Goal: Task Accomplishment & Management: Manage account settings

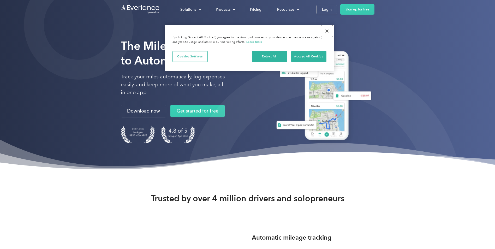
click at [326, 31] on button "Close" at bounding box center [326, 30] width 11 height 11
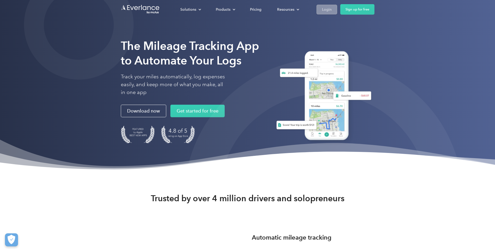
click at [329, 10] on div "Login" at bounding box center [327, 9] width 10 height 7
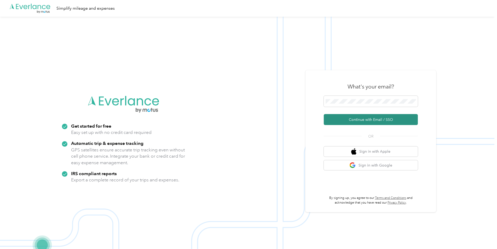
click at [351, 120] on button "Continue with Email / SSO" at bounding box center [371, 119] width 94 height 11
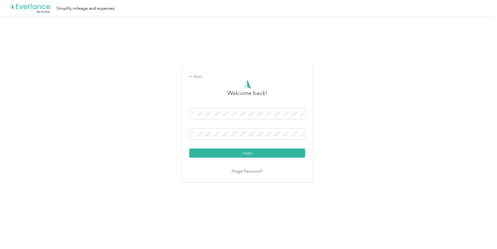
click at [235, 154] on button "Login" at bounding box center [247, 153] width 116 height 9
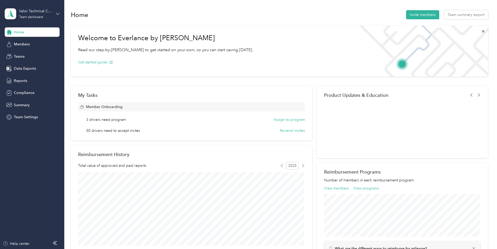
click at [57, 13] on icon at bounding box center [58, 14] width 4 height 4
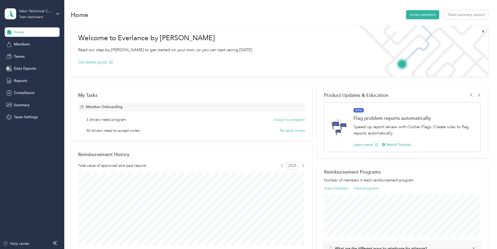
click at [36, 54] on div "Personal dashboard" at bounding box center [25, 54] width 33 height 5
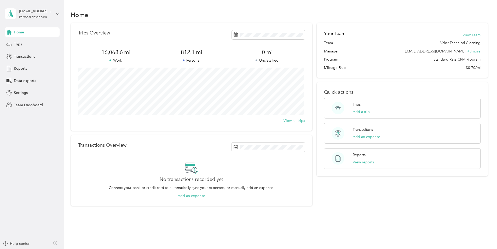
click at [57, 12] on icon at bounding box center [58, 14] width 4 height 4
click at [36, 44] on div "Team dashboard" at bounding box center [23, 42] width 28 height 5
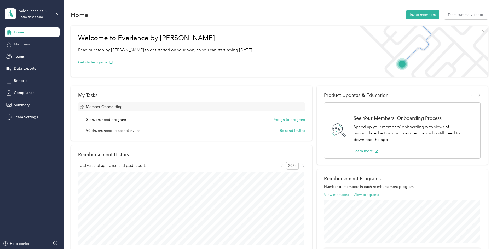
click at [21, 44] on span "Members" at bounding box center [22, 44] width 16 height 5
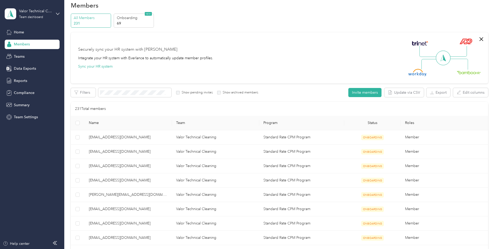
scroll to position [26, 0]
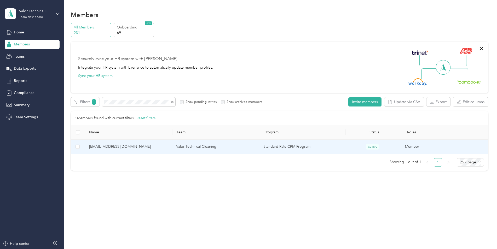
click at [130, 145] on span "jkeenan@valortechnicalcleaning.com" at bounding box center [128, 147] width 79 height 6
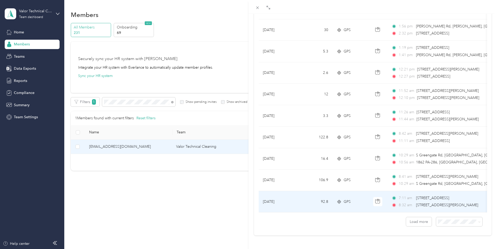
scroll to position [418, 0]
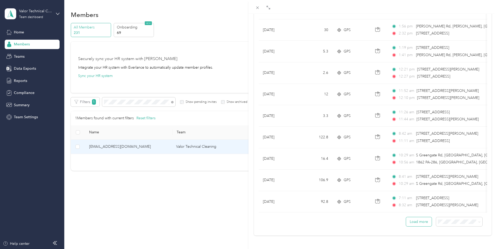
click at [409, 219] on button "Load more" at bounding box center [419, 221] width 26 height 9
click at [415, 218] on button "Load more" at bounding box center [419, 221] width 26 height 9
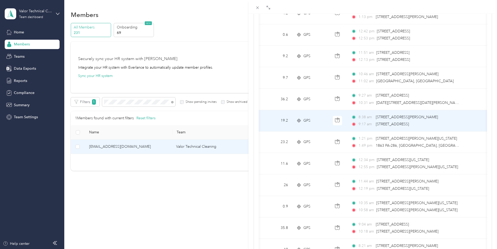
scroll to position [0, 40]
click at [334, 113] on td at bounding box center [337, 120] width 18 height 21
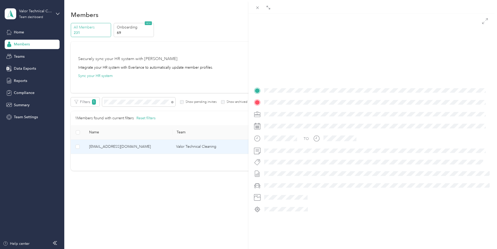
scroll to position [45, 0]
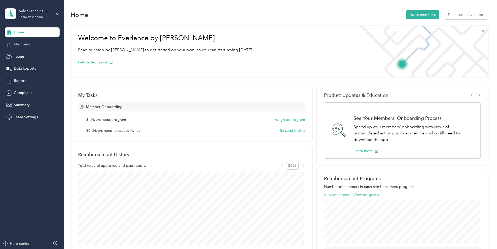
click at [17, 45] on span "Members" at bounding box center [22, 44] width 16 height 5
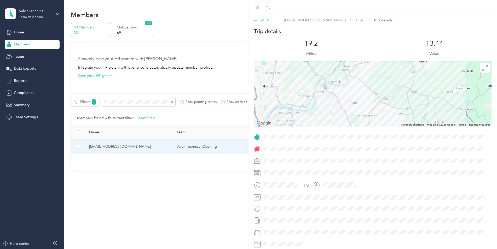
click at [266, 21] on div "BACK" at bounding box center [261, 19] width 15 height 5
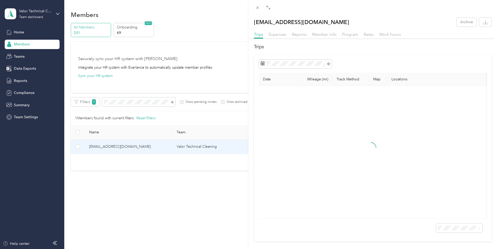
click at [172, 102] on div "jkeenan@valortechnicalcleaning.com Archive Trips Expenses Reports Member info P…" at bounding box center [248, 124] width 497 height 249
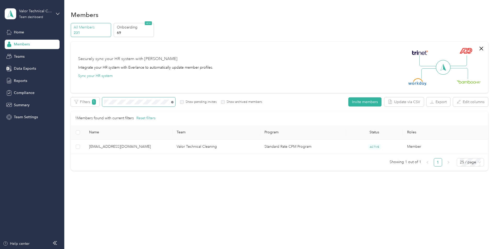
click at [172, 103] on icon at bounding box center [172, 102] width 2 height 2
click at [172, 102] on icon at bounding box center [172, 102] width 2 height 2
click at [173, 102] on icon at bounding box center [172, 102] width 2 height 2
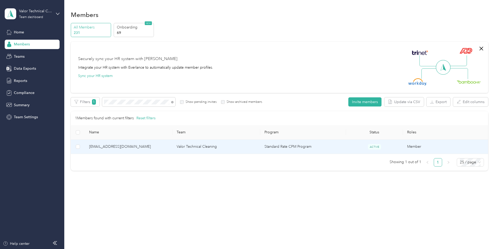
click at [271, 144] on td "Standard Rate CPM Program" at bounding box center [302, 147] width 85 height 14
